Goal: Navigation & Orientation: Find specific page/section

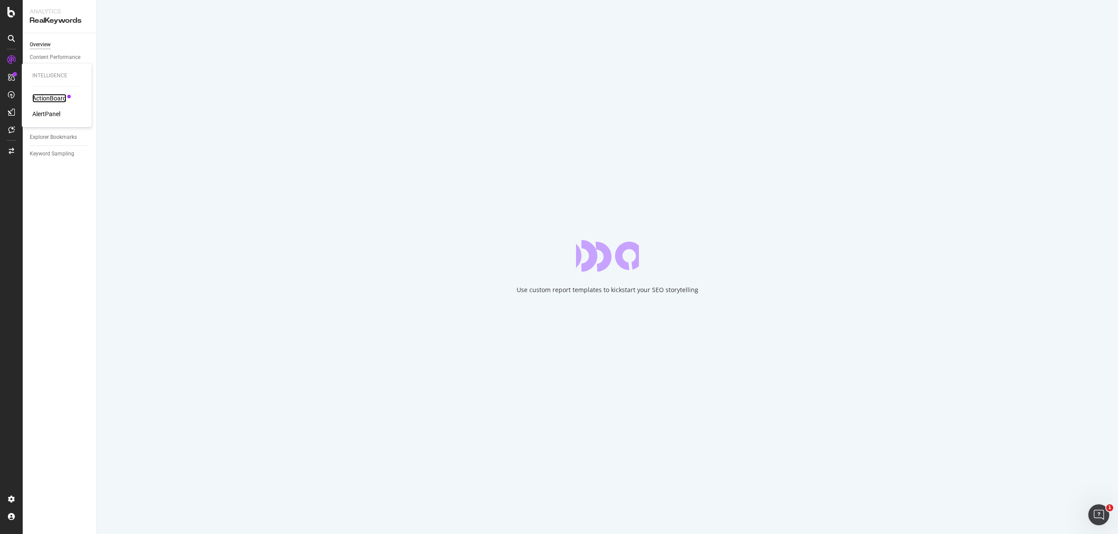
click at [50, 97] on div "ActionBoard" at bounding box center [49, 98] width 34 height 9
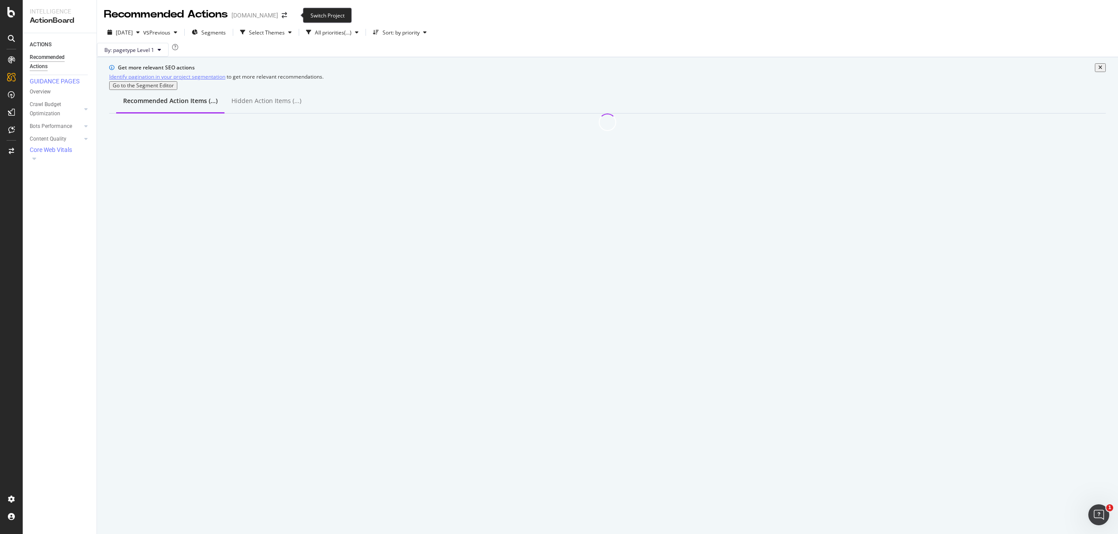
click at [290, 17] on span at bounding box center [284, 15] width 12 height 6
click at [287, 17] on icon "arrow-right-arrow-left" at bounding box center [284, 15] width 5 height 6
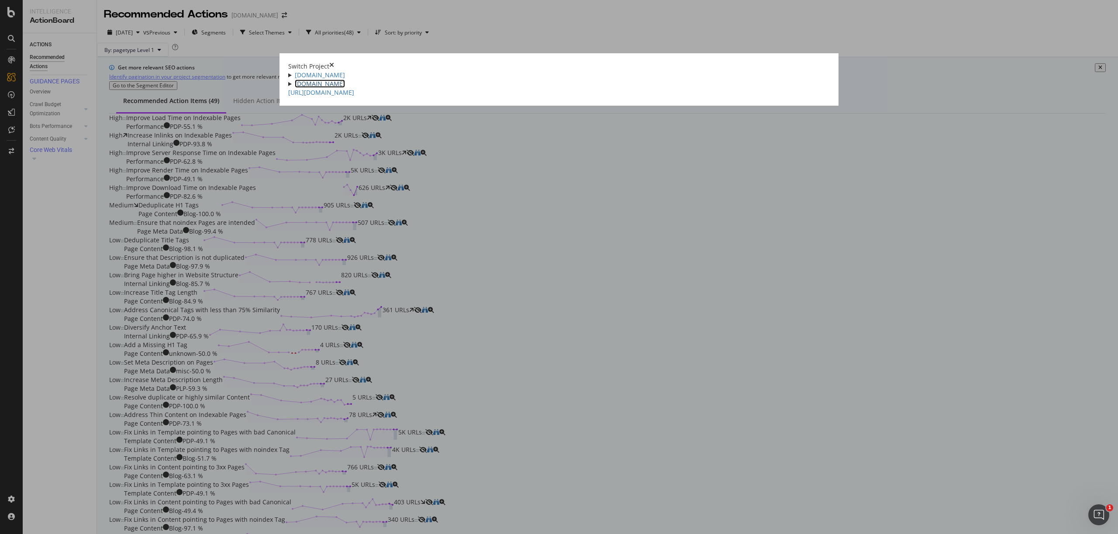
click at [325, 85] on link "[DOMAIN_NAME]" at bounding box center [320, 84] width 50 height 8
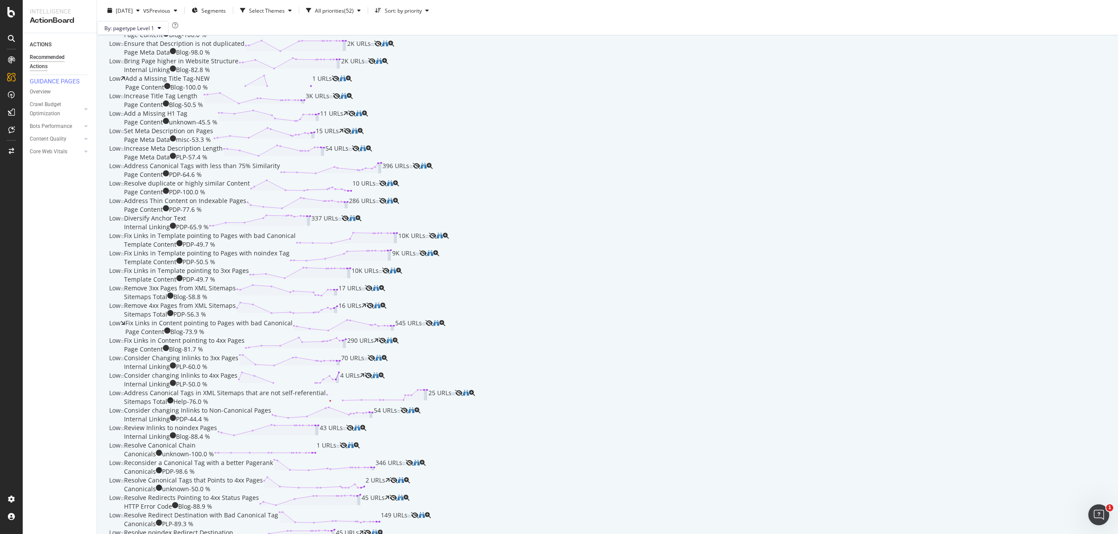
scroll to position [247, 0]
